Goal: Task Accomplishment & Management: Use online tool/utility

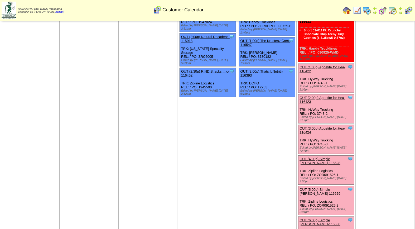
scroll to position [122, 0]
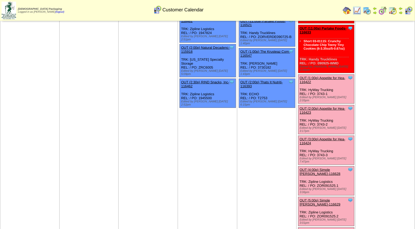
click at [324, 76] on link "OUT (1:00p) Appetite for Hea-116422" at bounding box center [323, 80] width 46 height 8
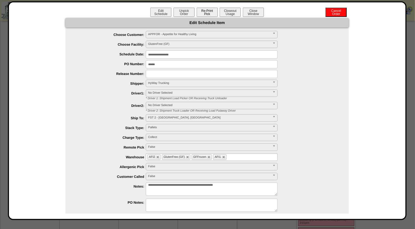
click at [210, 12] on button "Re-Print Pick" at bounding box center [207, 12] width 21 height 9
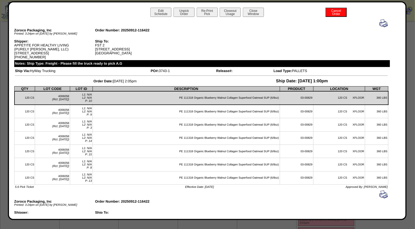
click at [380, 23] on img at bounding box center [384, 23] width 8 height 8
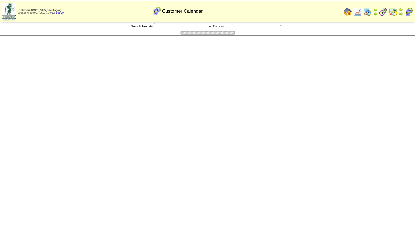
scroll to position [122, 0]
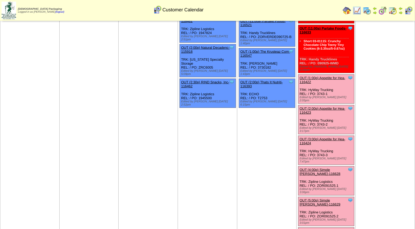
click at [328, 107] on link "OUT (2:00p) Appetite for Hea-116423" at bounding box center [323, 111] width 46 height 8
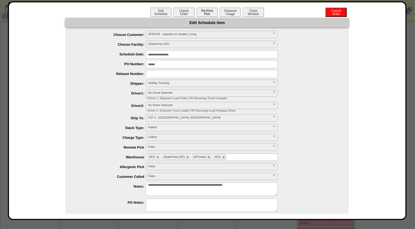
click at [205, 11] on button "Re-Print Pick" at bounding box center [207, 12] width 21 height 9
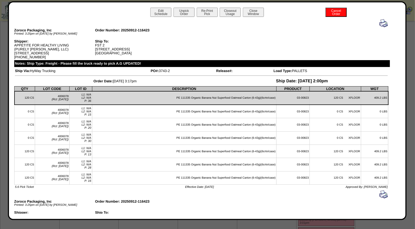
click at [380, 23] on img at bounding box center [384, 23] width 8 height 8
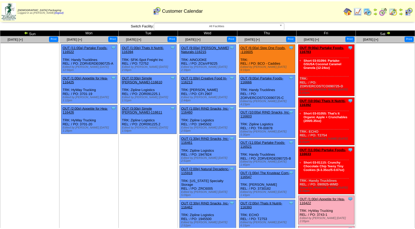
scroll to position [122, 0]
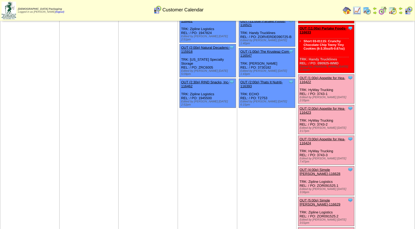
click at [325, 137] on link "OUT (3:00p) Appetite for Hea-116424" at bounding box center [323, 141] width 46 height 8
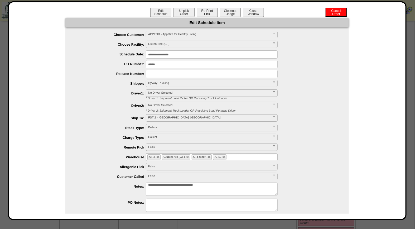
click at [209, 11] on button "Re-Print Pick" at bounding box center [207, 12] width 21 height 9
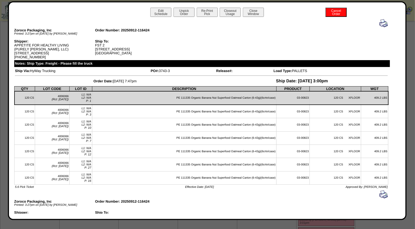
click at [380, 23] on img at bounding box center [384, 23] width 8 height 8
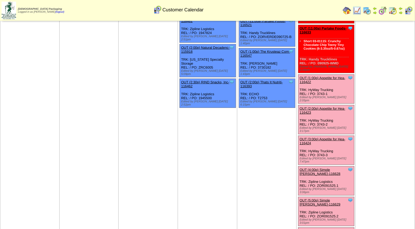
scroll to position [122, 0]
click at [333, 137] on link "OUT (3:00p) Appetite for Hea-116424" at bounding box center [323, 141] width 46 height 8
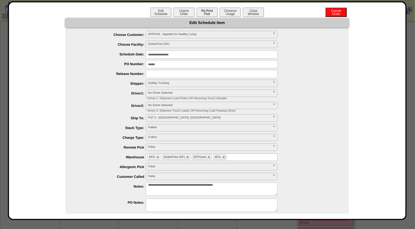
click at [210, 12] on button "Re-Print Pick" at bounding box center [207, 12] width 21 height 9
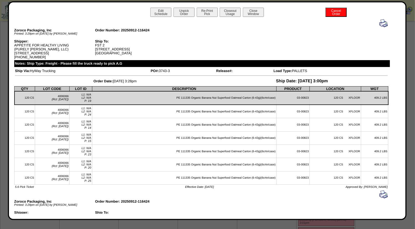
click at [380, 24] on img at bounding box center [384, 23] width 8 height 8
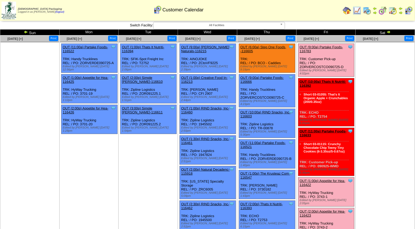
click at [329, 47] on link "OUT (9:00a) Partake Foods-116783" at bounding box center [322, 49] width 44 height 8
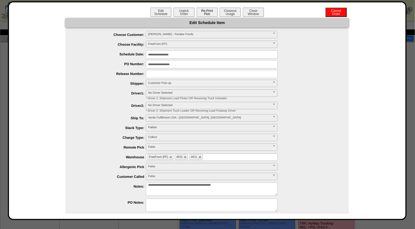
click at [209, 12] on button "Re-Print Pick" at bounding box center [207, 12] width 21 height 9
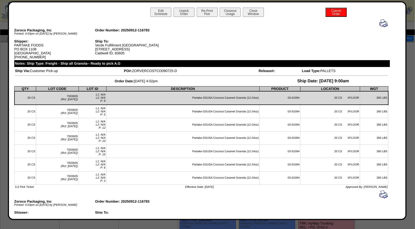
click at [380, 22] on img at bounding box center [384, 23] width 8 height 8
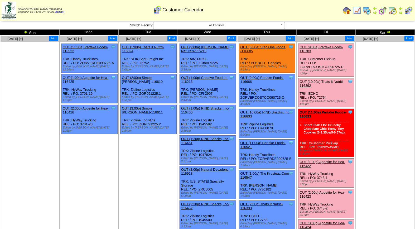
click at [329, 80] on link "OUT (10:00a) Thats It Nutriti-116392" at bounding box center [322, 84] width 44 height 8
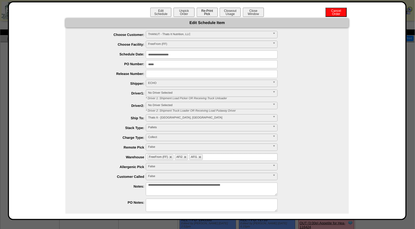
click at [204, 13] on button "Re-Print Pick" at bounding box center [207, 12] width 21 height 9
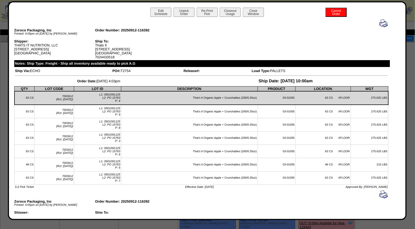
click at [380, 23] on img at bounding box center [384, 23] width 8 height 8
